Goal: Information Seeking & Learning: Learn about a topic

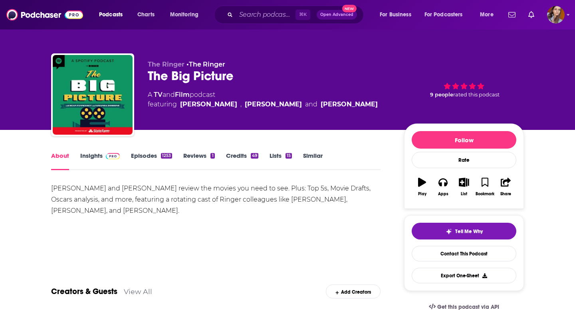
scroll to position [51, 0]
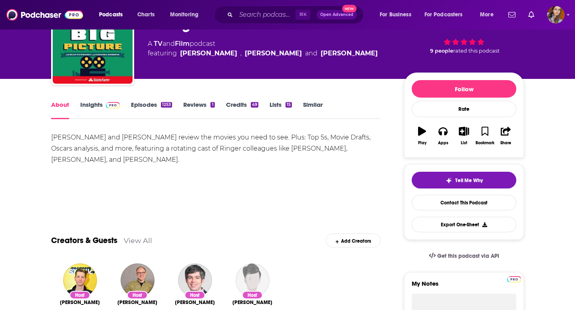
click at [111, 108] on img at bounding box center [113, 105] width 14 height 6
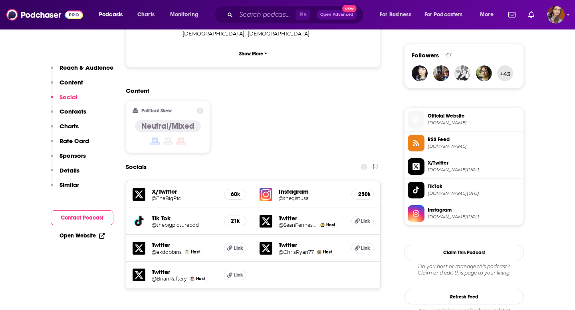
scroll to position [571, 0]
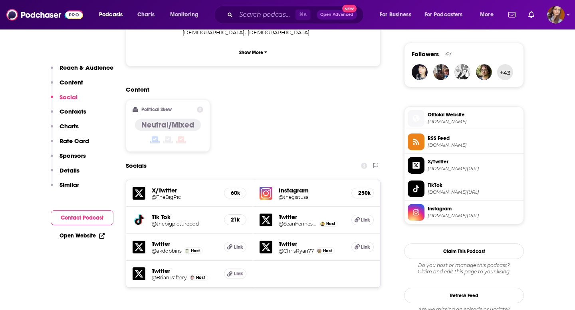
click at [365, 190] on h5 "250k" at bounding box center [362, 193] width 9 height 7
click at [286, 187] on h5 "Instagram" at bounding box center [312, 191] width 66 height 8
click at [290, 187] on h5 "Instagram" at bounding box center [312, 191] width 66 height 8
click at [265, 187] on img at bounding box center [265, 193] width 13 height 13
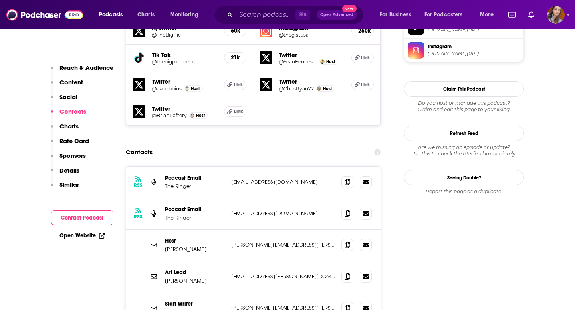
scroll to position [733, 0]
